Goal: Use online tool/utility: Use online tool/utility

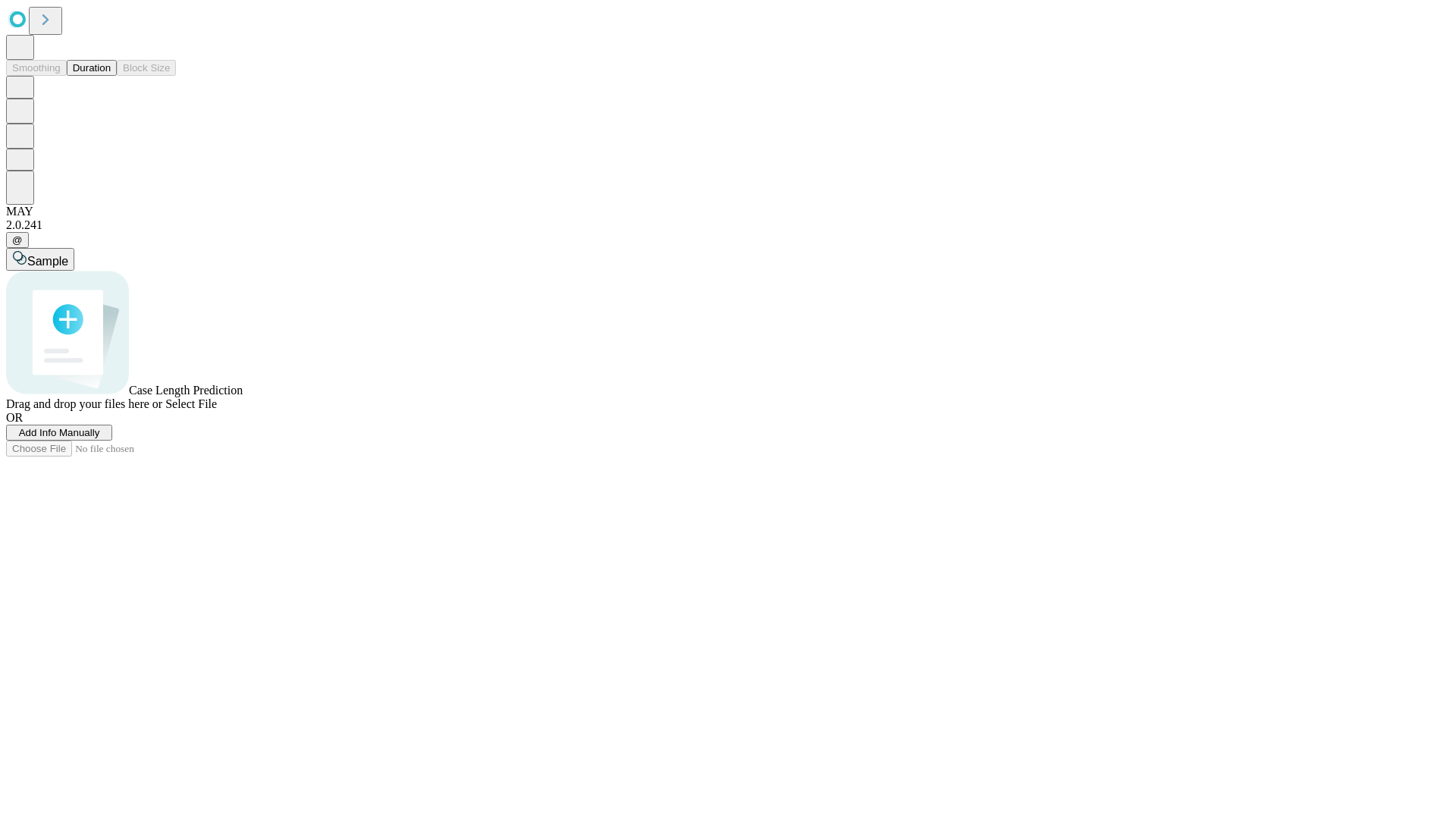
click at [111, 76] on button "Duration" at bounding box center [92, 68] width 50 height 16
click at [68, 255] on span "Sample" at bounding box center [48, 261] width 41 height 13
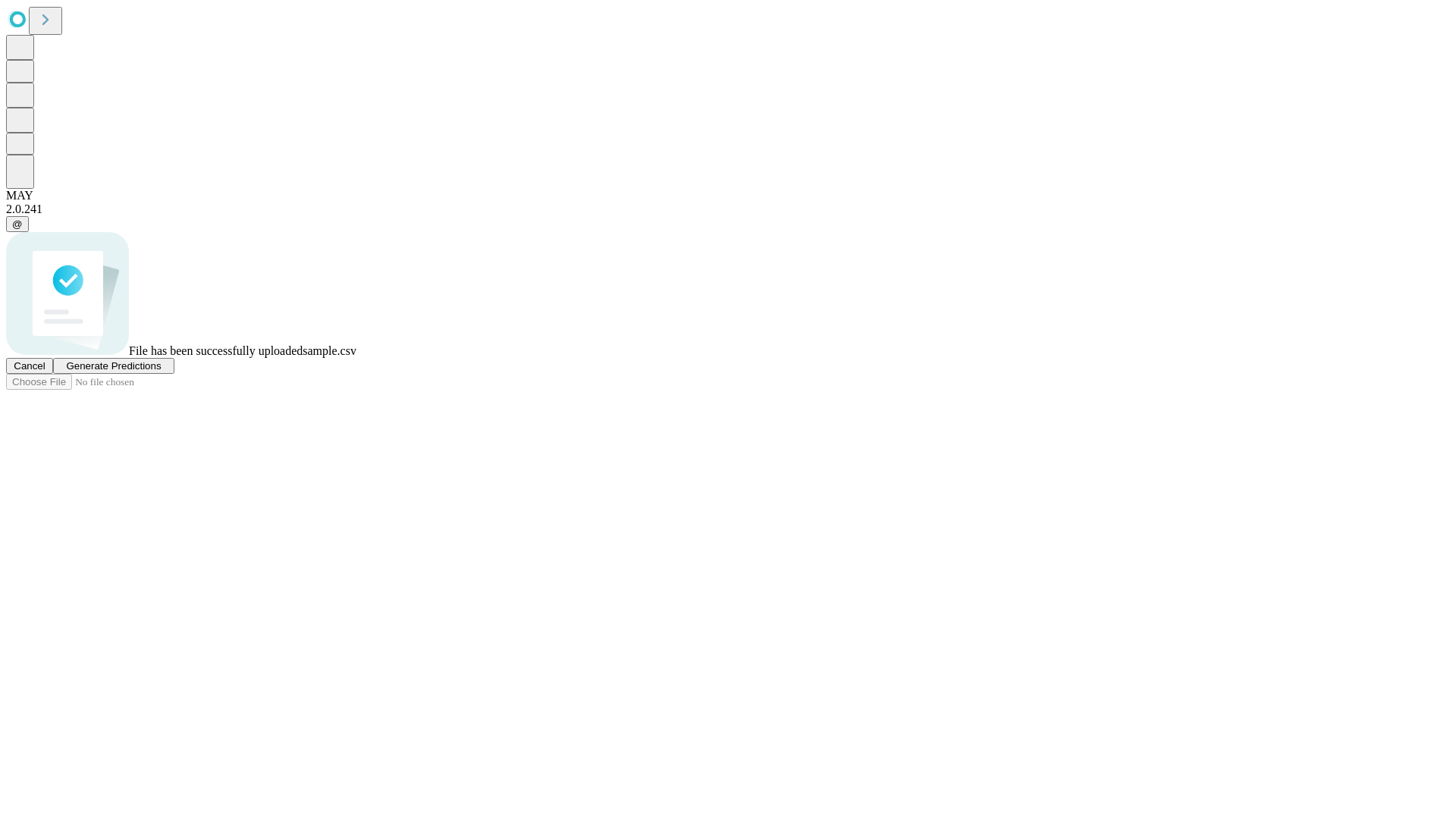
click at [161, 372] on span "Generate Predictions" at bounding box center [113, 365] width 95 height 12
